Goal: Go to known website: Go to known website

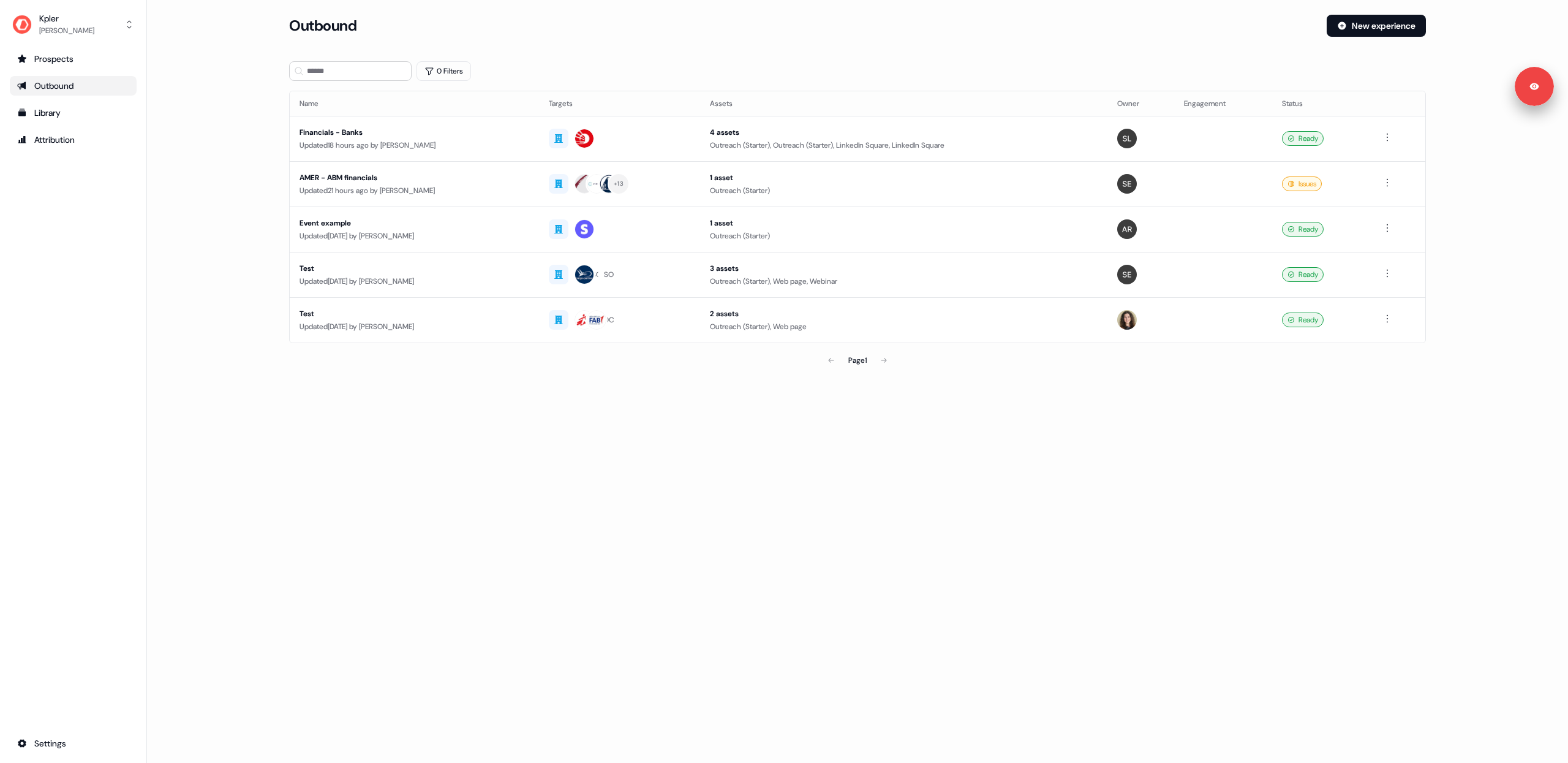
click at [742, 415] on div "Loading... Outbound New experience 0 Filters Name Targets Assets Owner Engageme…" at bounding box center [858, 382] width 1421 height 763
drag, startPoint x: 727, startPoint y: 454, endPoint x: 283, endPoint y: 67, distance: 589.0
click at [727, 454] on div "Loading... Outbound New experience 0 Filters Name Targets Assets Owner Engageme…" at bounding box center [858, 382] width 1421 height 763
drag, startPoint x: 769, startPoint y: 521, endPoint x: 756, endPoint y: 504, distance: 21.4
click at [768, 521] on div "Loading... Outbound New experience 0 Filters Name Targets Assets Owner Engageme…" at bounding box center [858, 382] width 1421 height 763
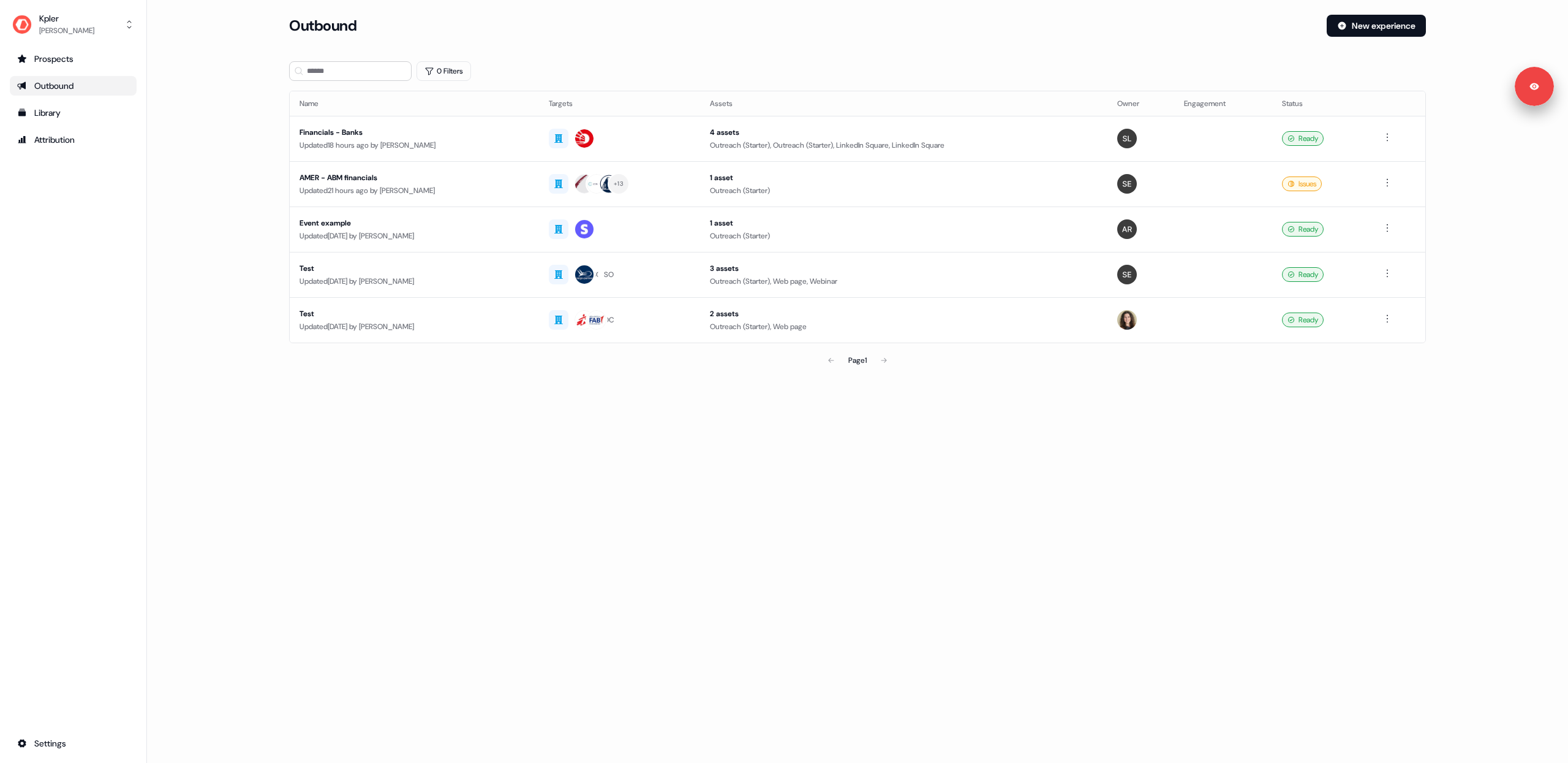
click at [742, 472] on div "Loading... Outbound New experience 0 Filters Name Targets Assets Owner Engageme…" at bounding box center [858, 382] width 1421 height 763
click at [733, 463] on div "Loading... Outbound New experience 0 Filters Name Targets Assets Owner Engageme…" at bounding box center [858, 382] width 1421 height 763
click at [742, 415] on div "Loading... Outbound New experience 0 Filters Name Targets Assets Owner Engageme…" at bounding box center [858, 382] width 1421 height 763
click at [744, 350] on div "Page 1" at bounding box center [857, 360] width 372 height 25
click at [741, 70] on div "0 Filters" at bounding box center [857, 70] width 1136 height 19
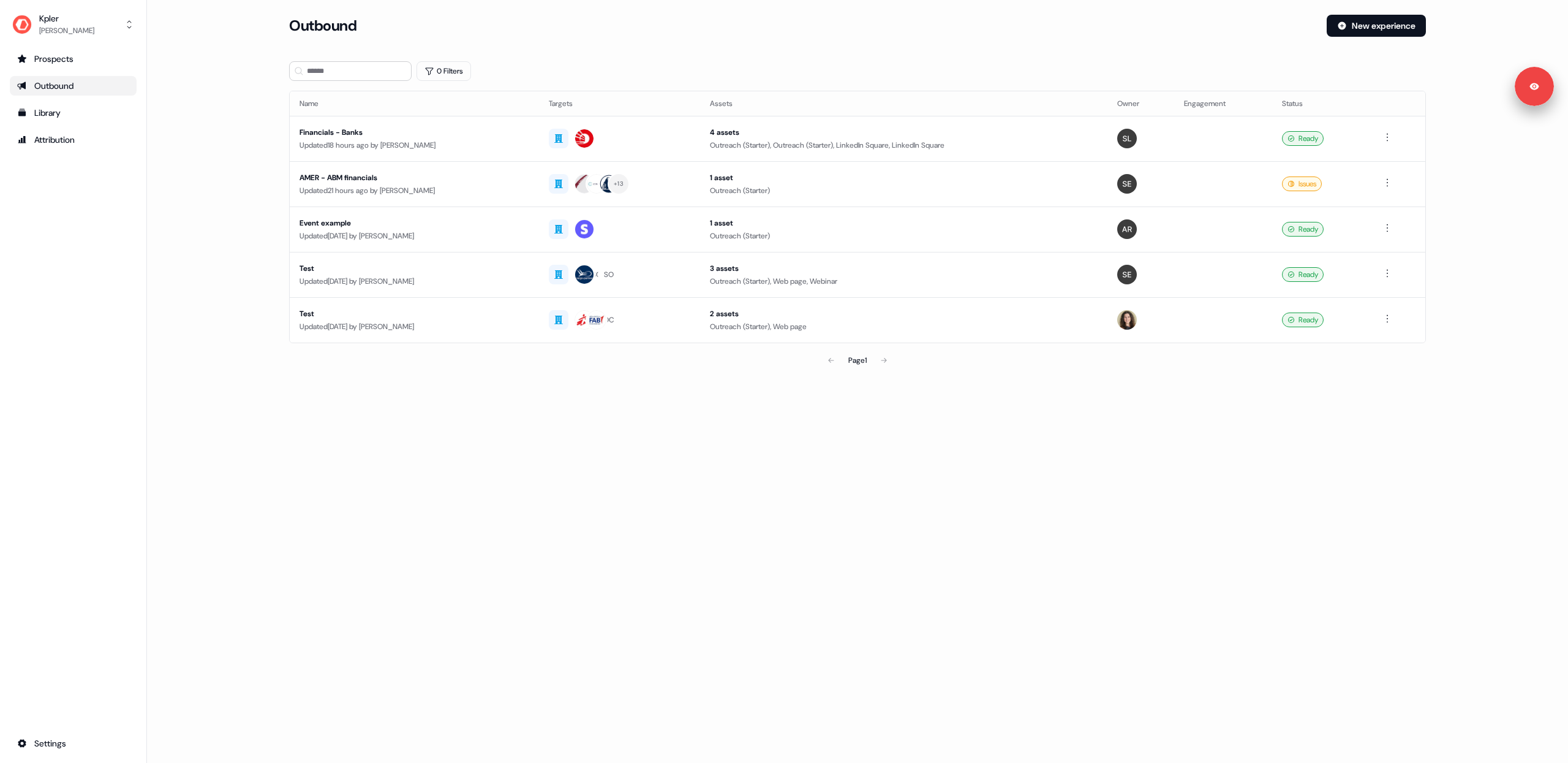
click at [737, 61] on div "0 Filters" at bounding box center [857, 70] width 1136 height 19
click at [966, 457] on div "Loading... Outbound New experience 0 Filters Name Targets Assets Owner Engageme…" at bounding box center [858, 382] width 1421 height 763
click at [641, 542] on div "Loading... Outbound New experience 0 Filters Name Targets Assets Owner Engageme…" at bounding box center [858, 382] width 1421 height 763
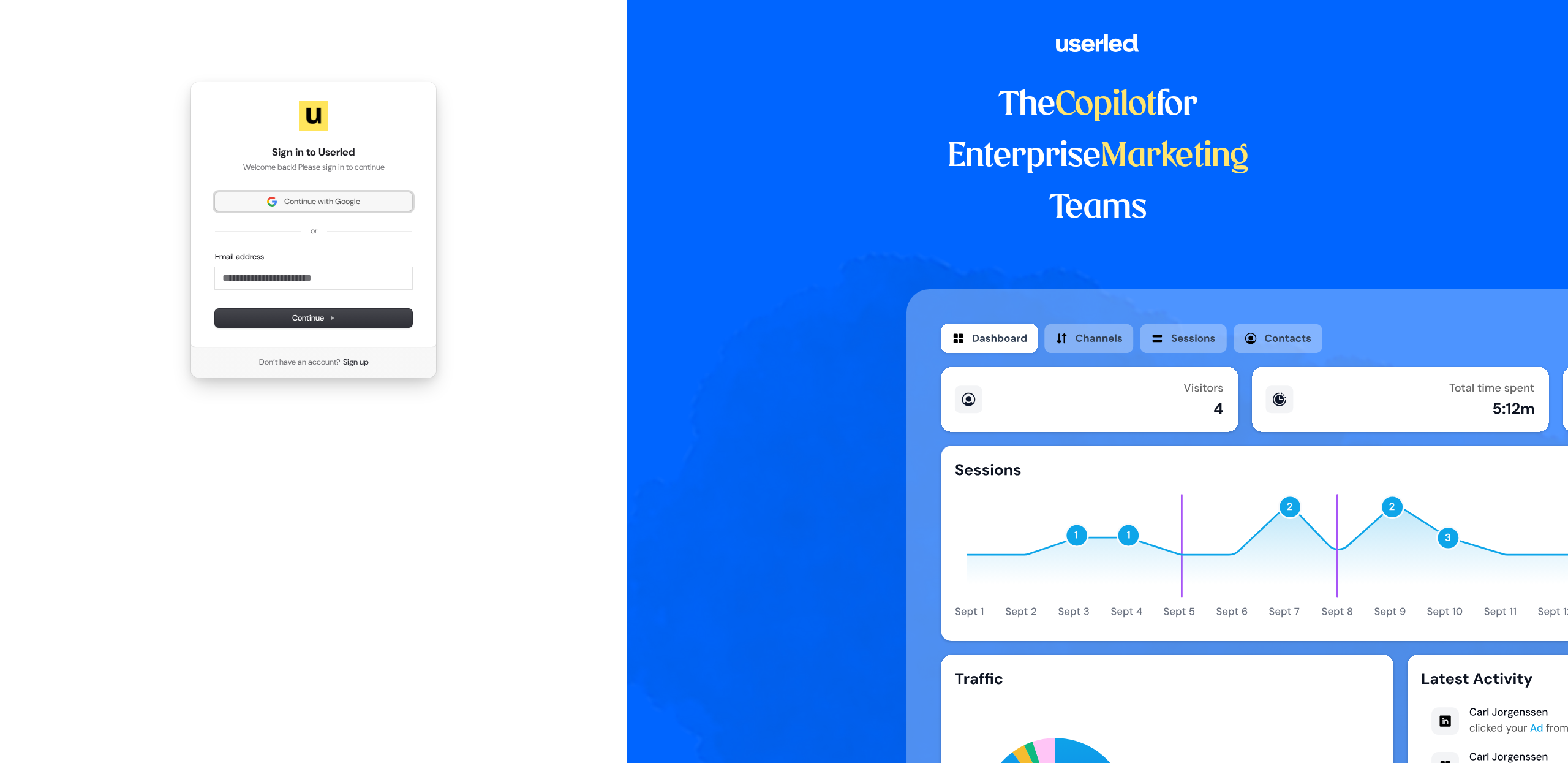
click at [319, 205] on span "Continue with Google" at bounding box center [322, 201] width 76 height 11
